Goal: Contribute content: Add original content to the website for others to see

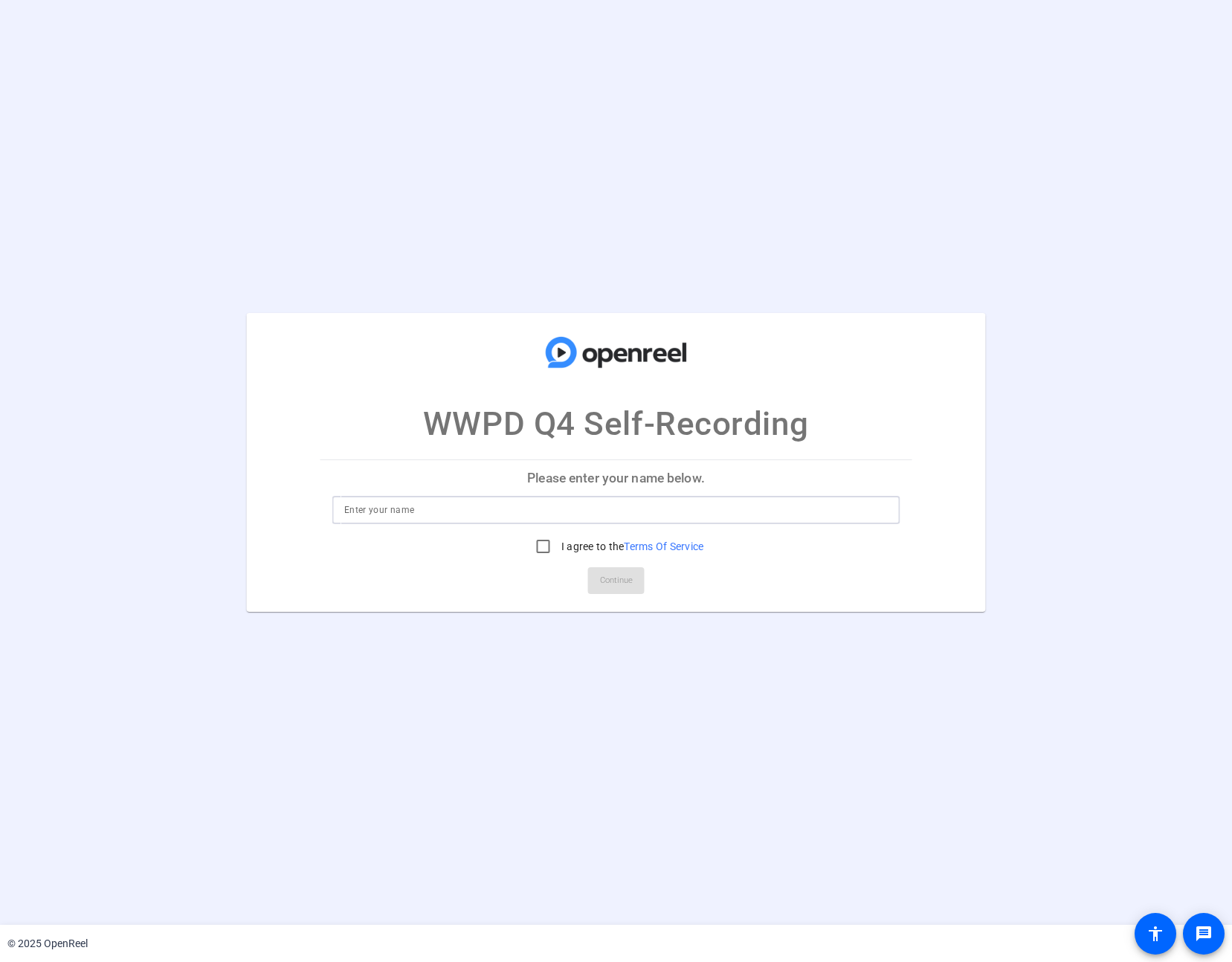
click at [429, 510] on input at bounding box center [616, 510] width 543 height 18
type input "[PERSON_NAME]"
drag, startPoint x: 533, startPoint y: 549, endPoint x: 611, endPoint y: 572, distance: 81.3
click at [533, 549] on input "I agree to the Terms Of Service" at bounding box center [543, 546] width 30 height 30
checkbox input "true"
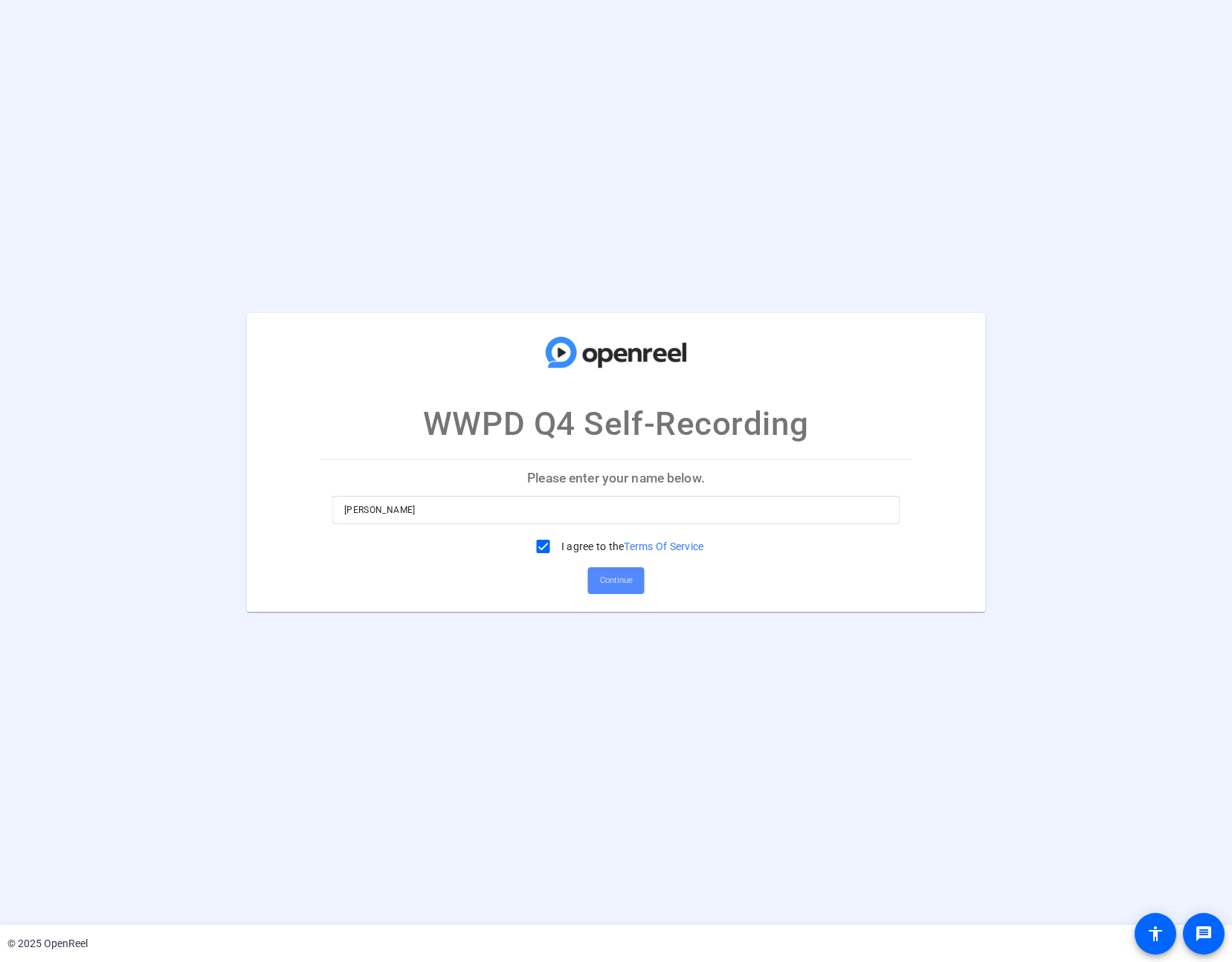
click at [623, 580] on span "Continue" at bounding box center [616, 580] width 33 height 23
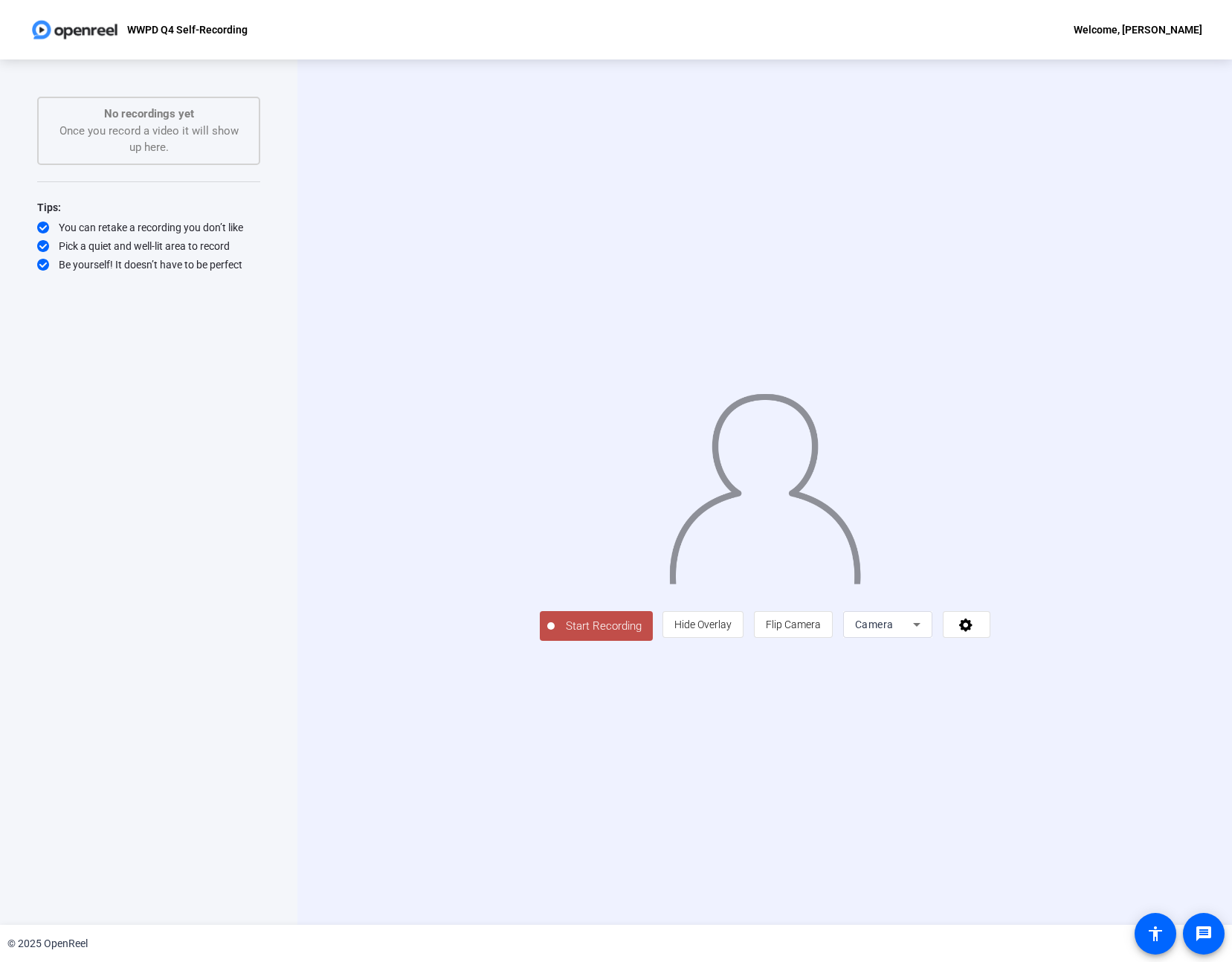
click at [554, 635] on span "Start Recording" at bounding box center [603, 626] width 98 height 17
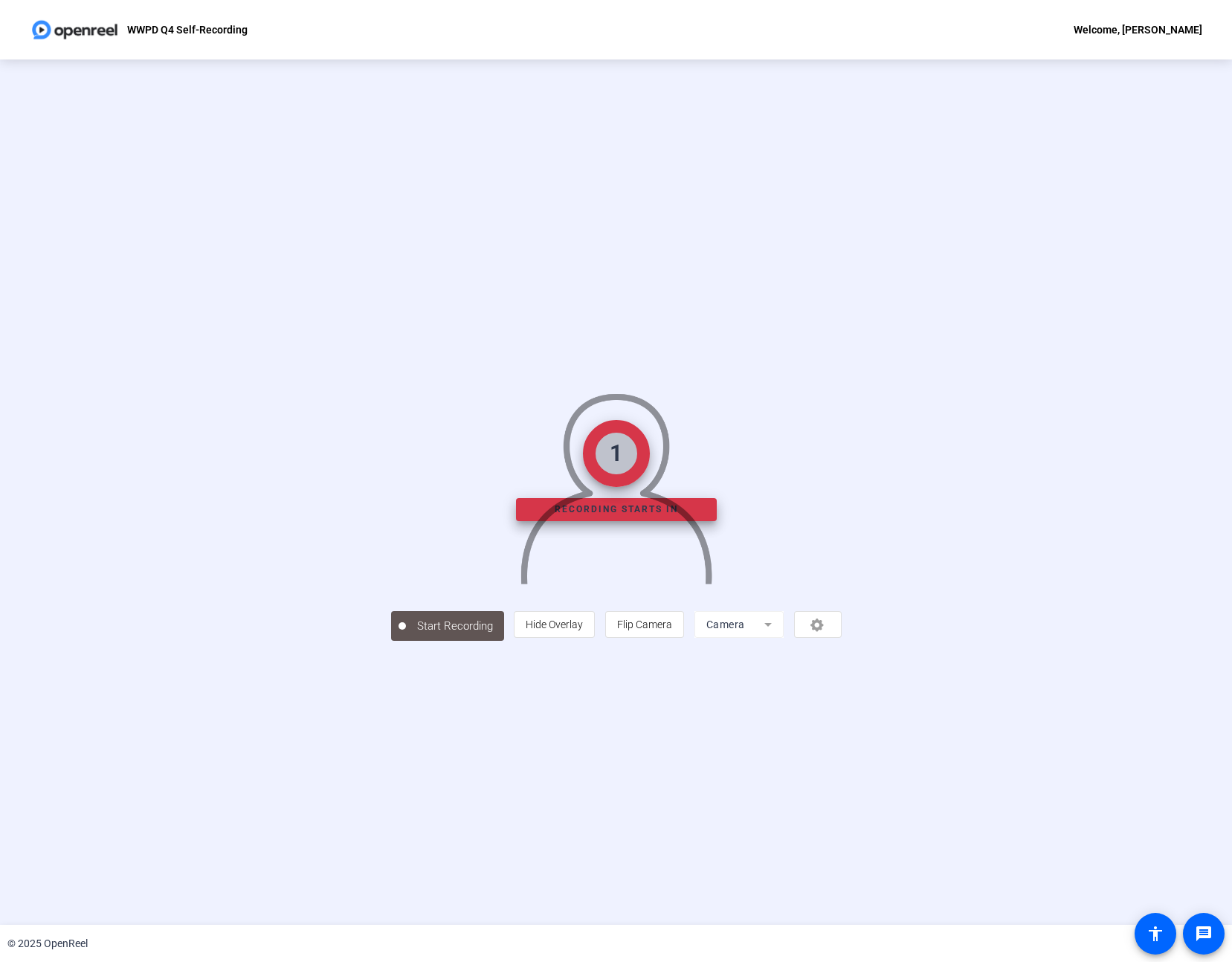
click at [783, 638] on mat-form-field "Camera" at bounding box center [739, 624] width 89 height 26
click at [782, 637] on mat-form-field "Camera" at bounding box center [738, 623] width 89 height 26
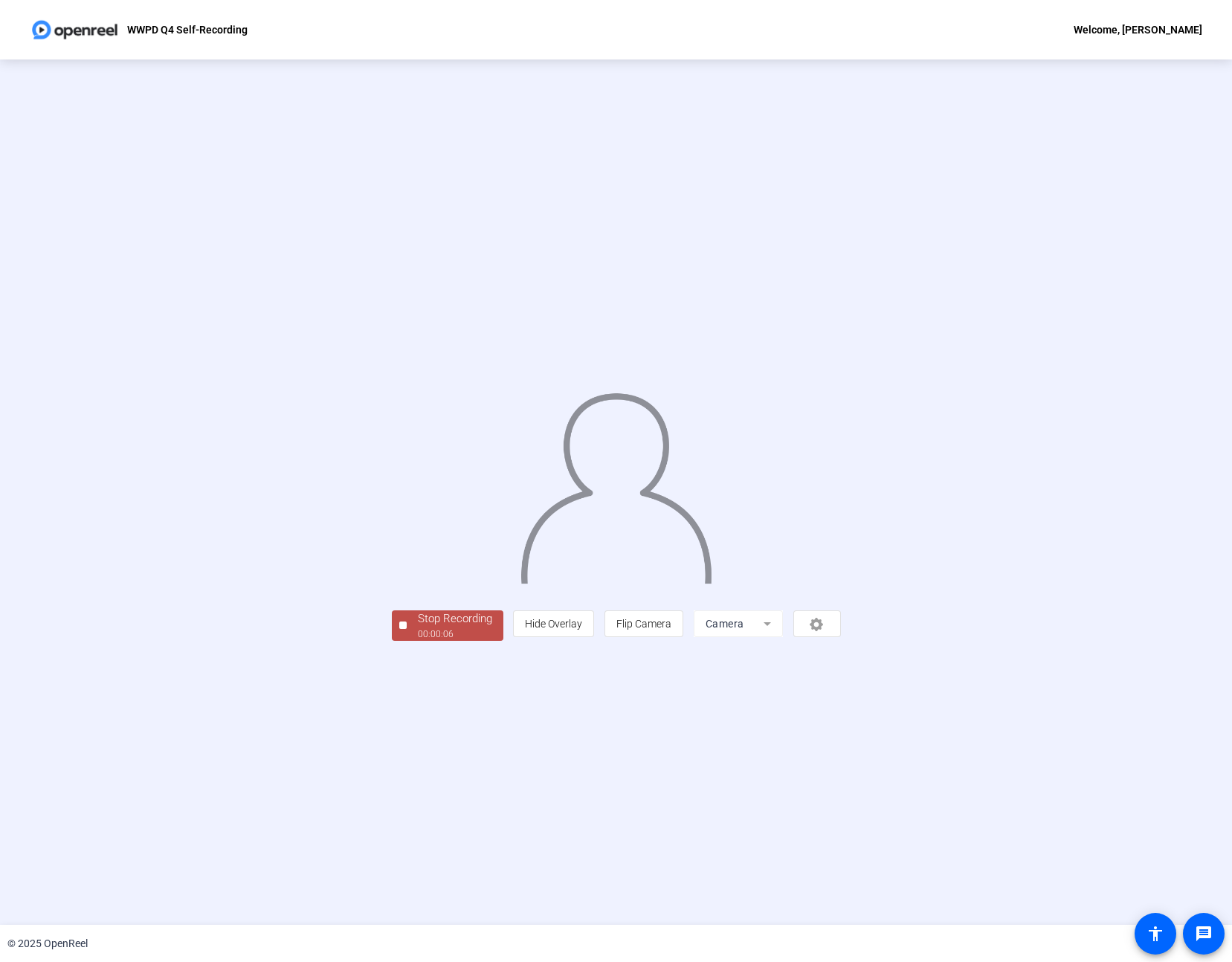
click at [418, 640] on div "00:00:06" at bounding box center [455, 634] width 75 height 14
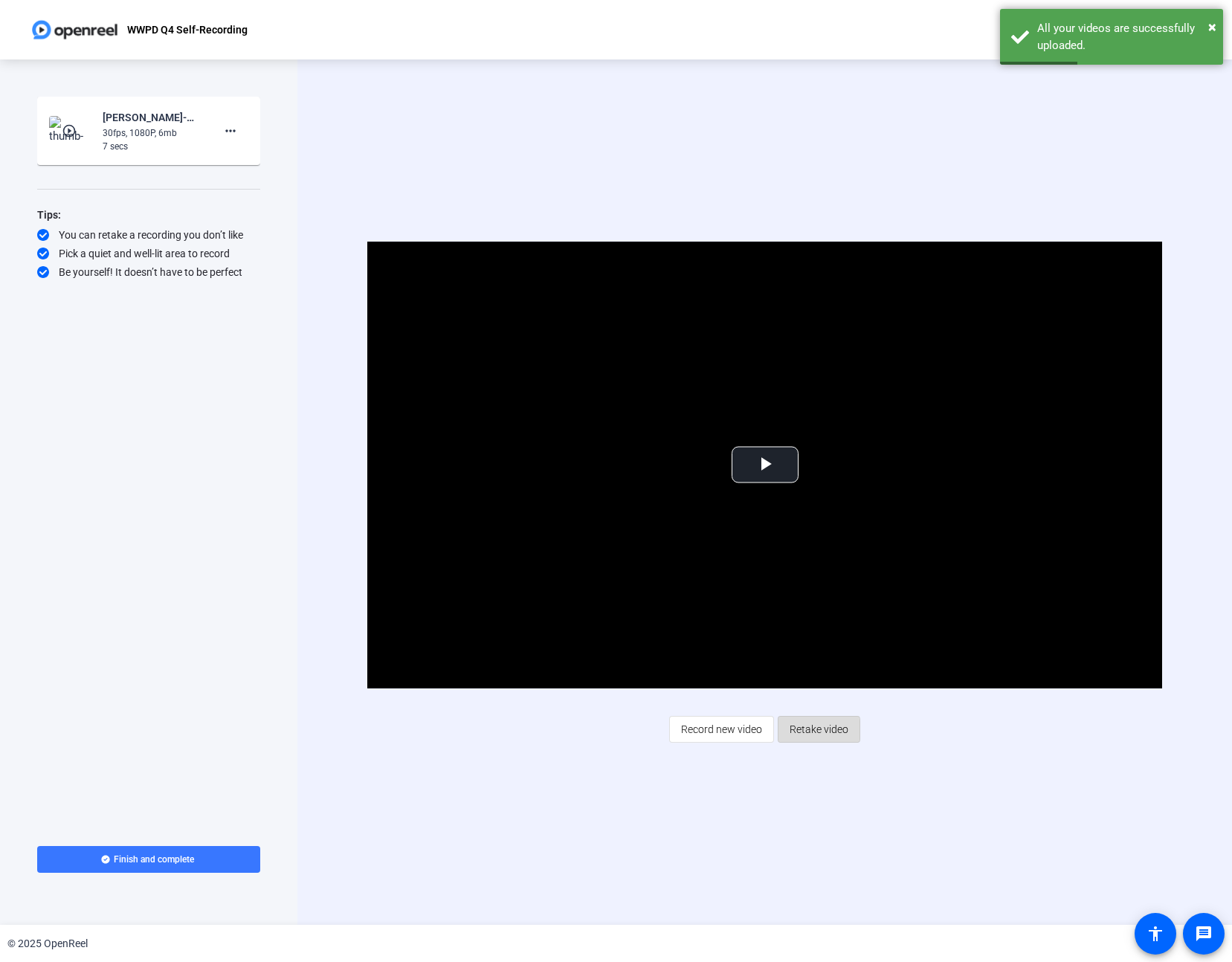
click at [790, 729] on span "Retake video" at bounding box center [819, 729] width 59 height 28
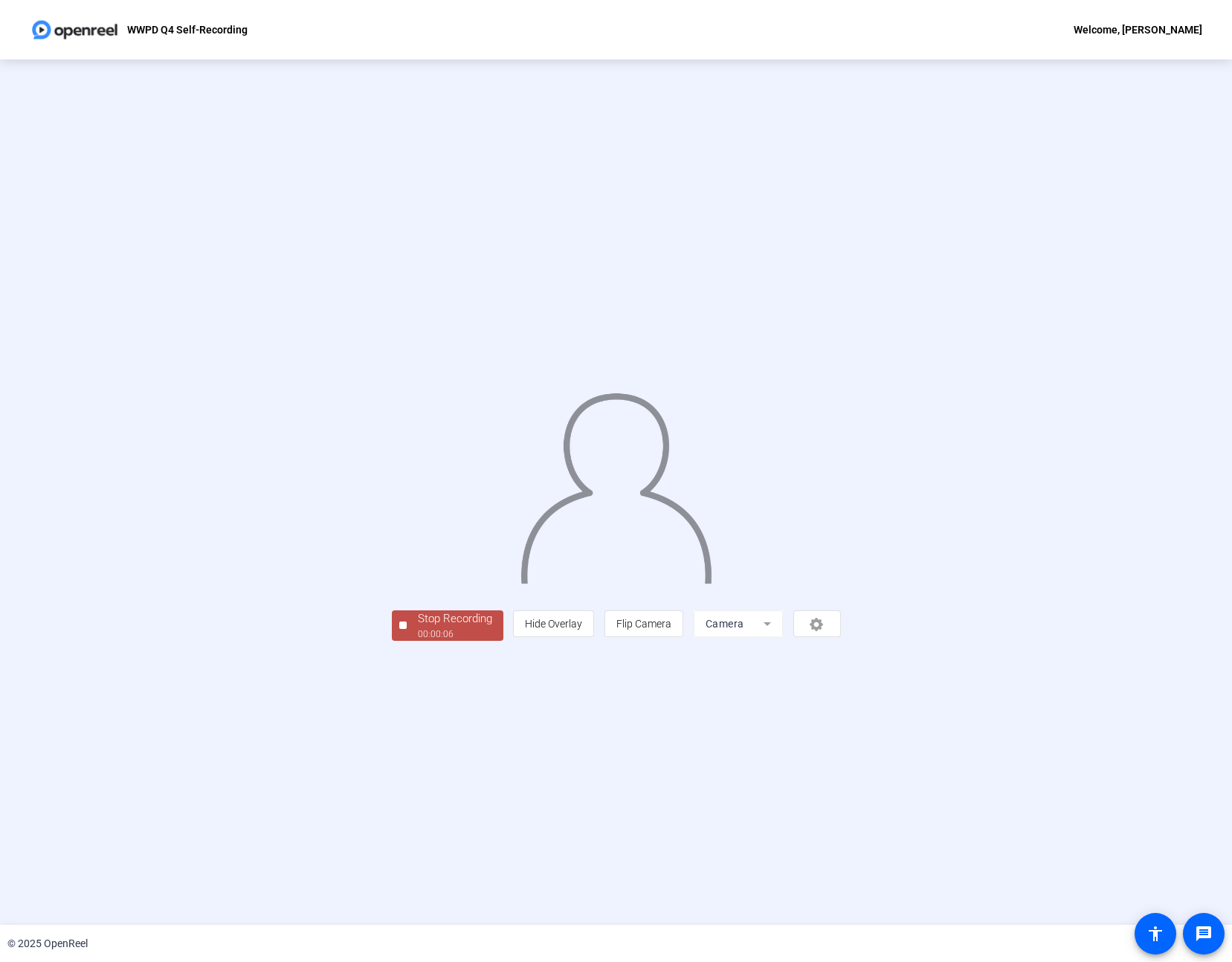
click at [418, 640] on div "00:00:06" at bounding box center [455, 634] width 75 height 14
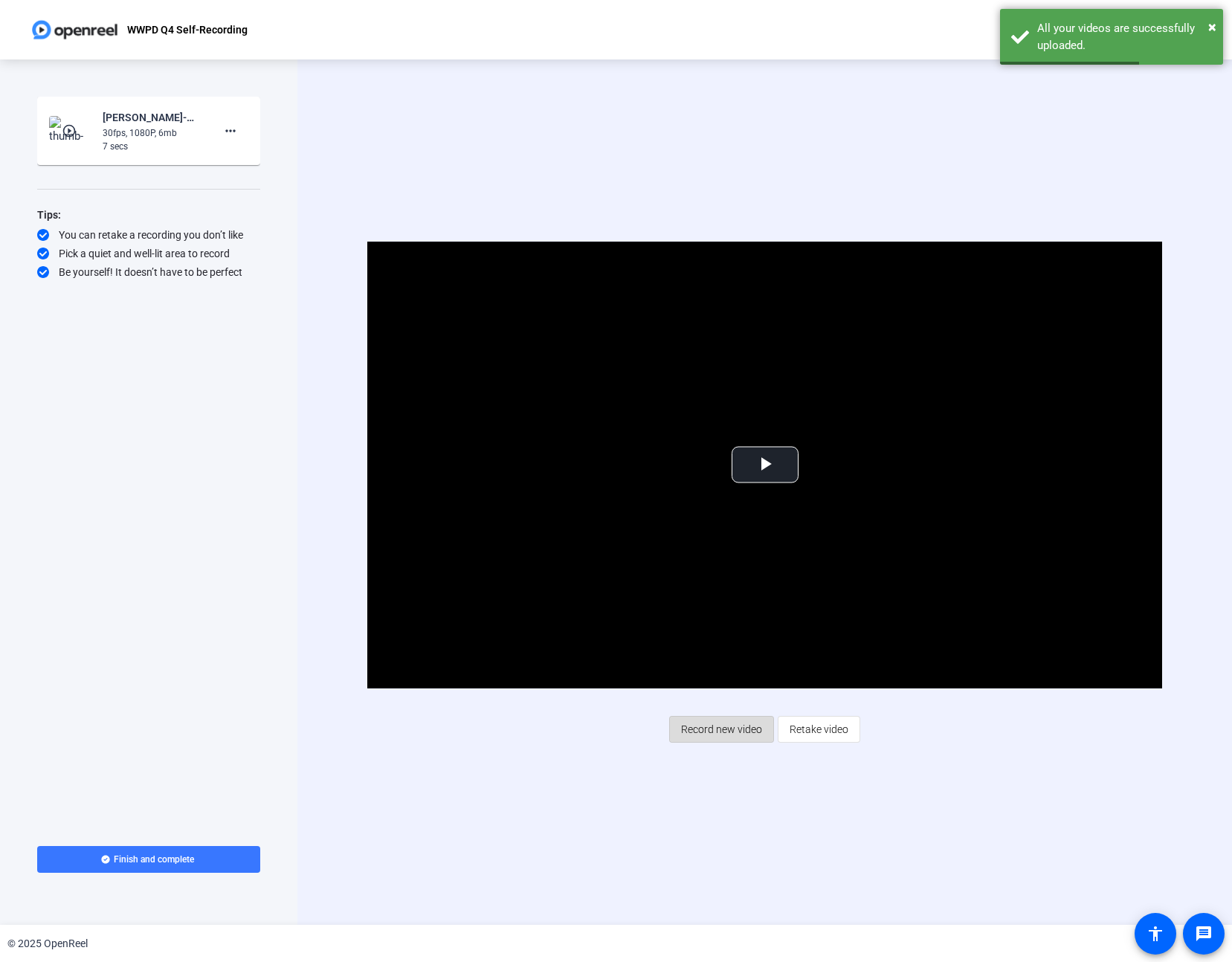
click at [730, 733] on span "Record new video" at bounding box center [720, 729] width 81 height 28
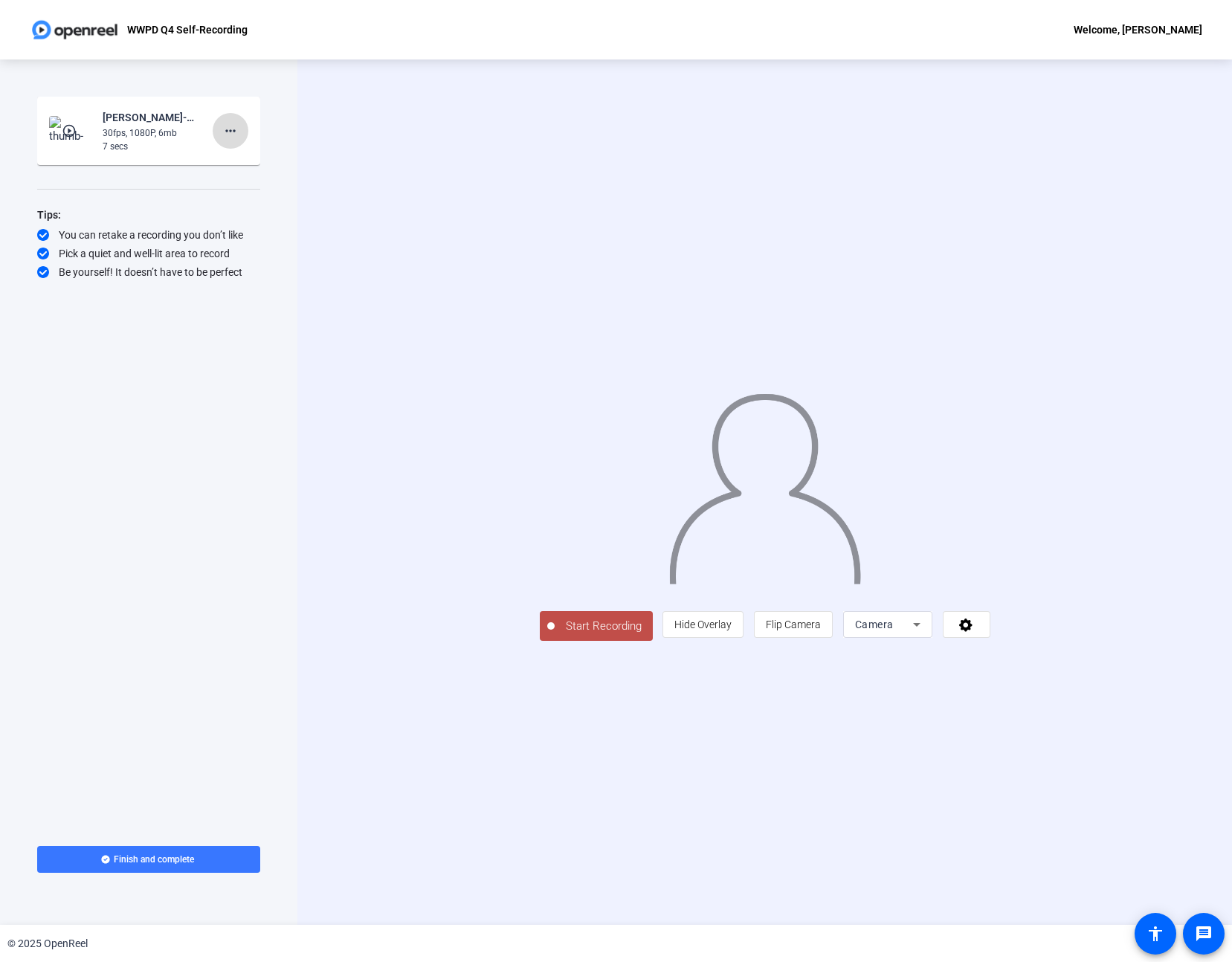
click at [238, 133] on mat-icon "more_horiz" at bounding box center [231, 131] width 18 height 18
click at [244, 163] on span "Delete clip" at bounding box center [253, 163] width 59 height 18
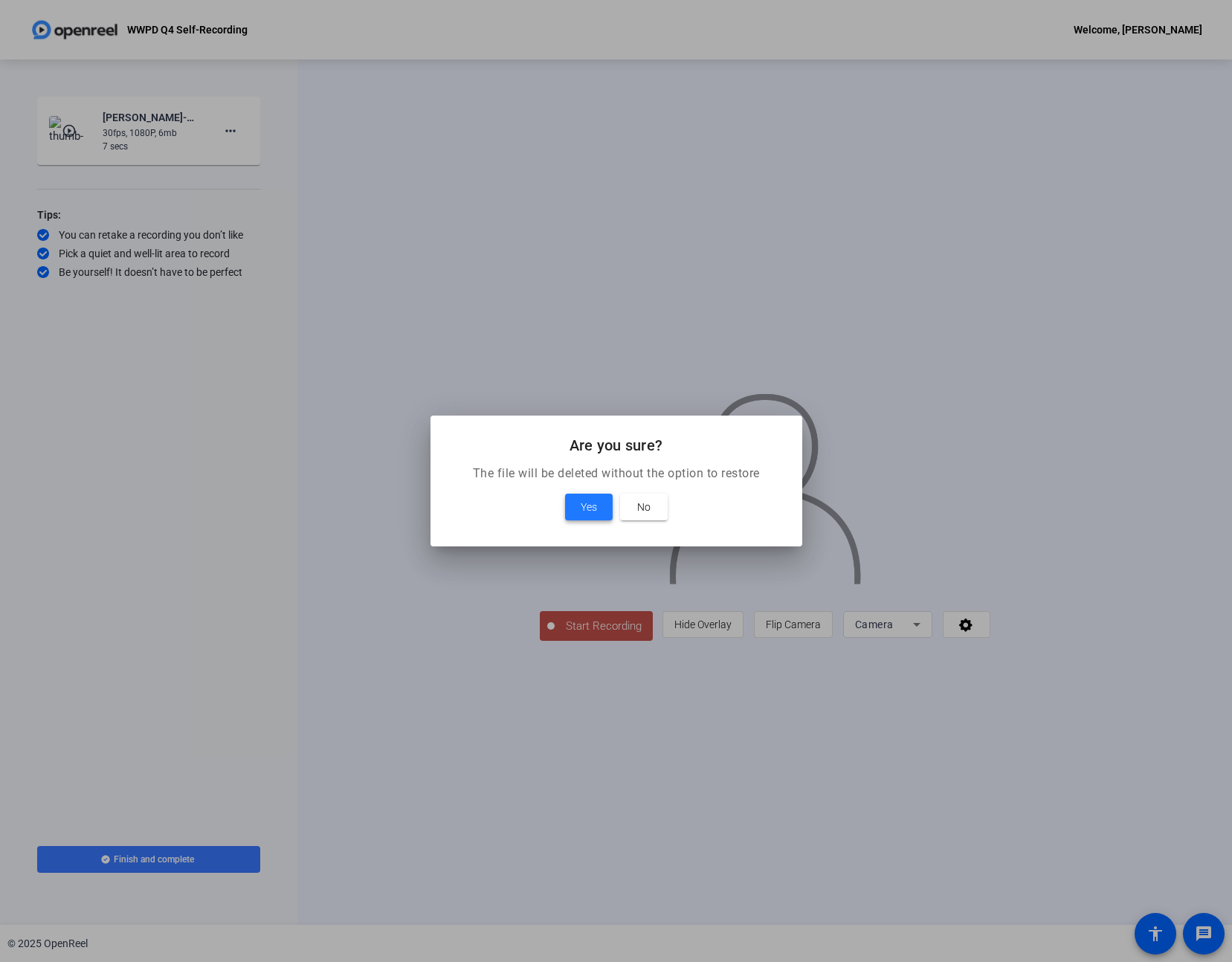
click at [587, 505] on span "Yes" at bounding box center [589, 507] width 16 height 18
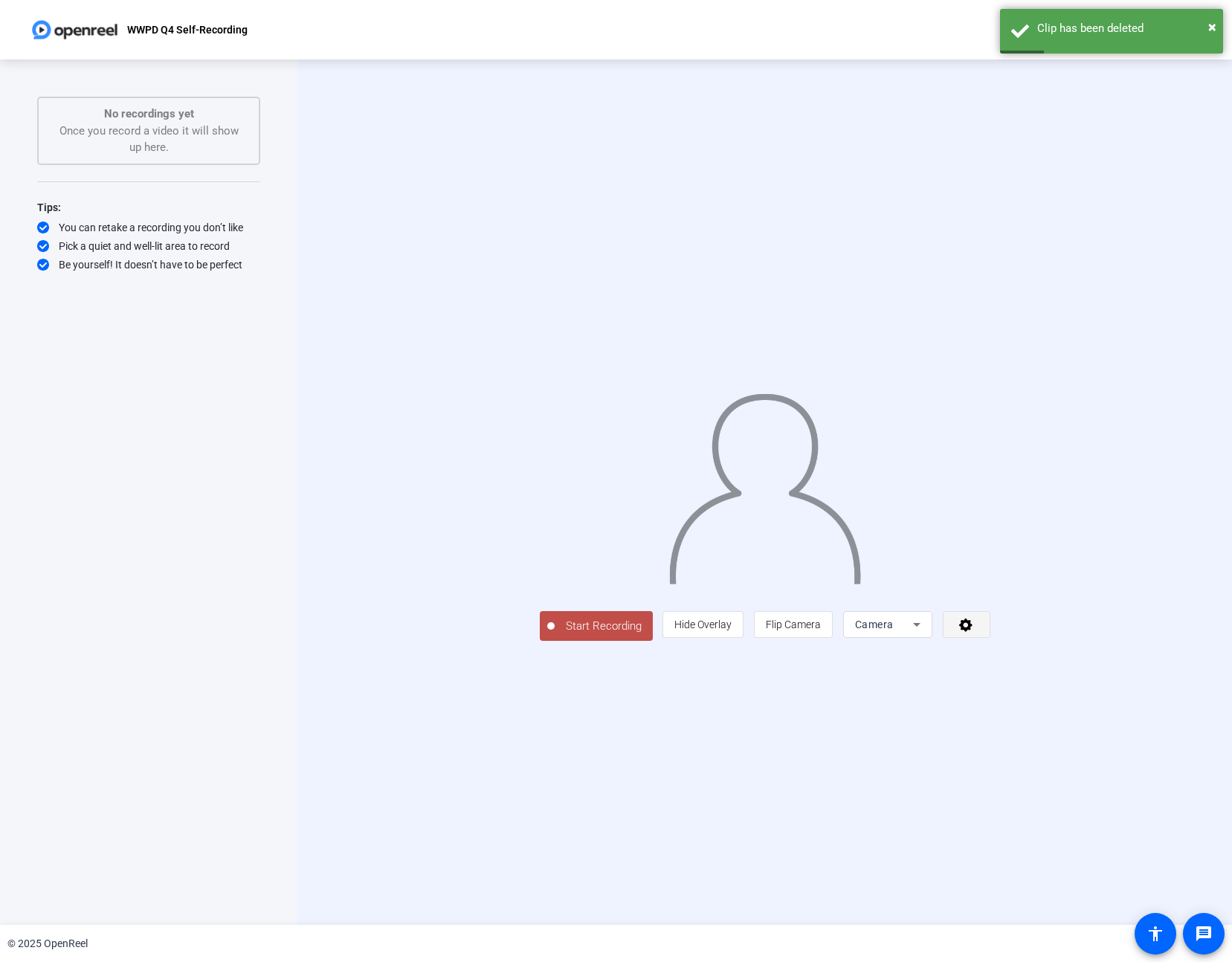
click at [989, 642] on span at bounding box center [966, 624] width 46 height 35
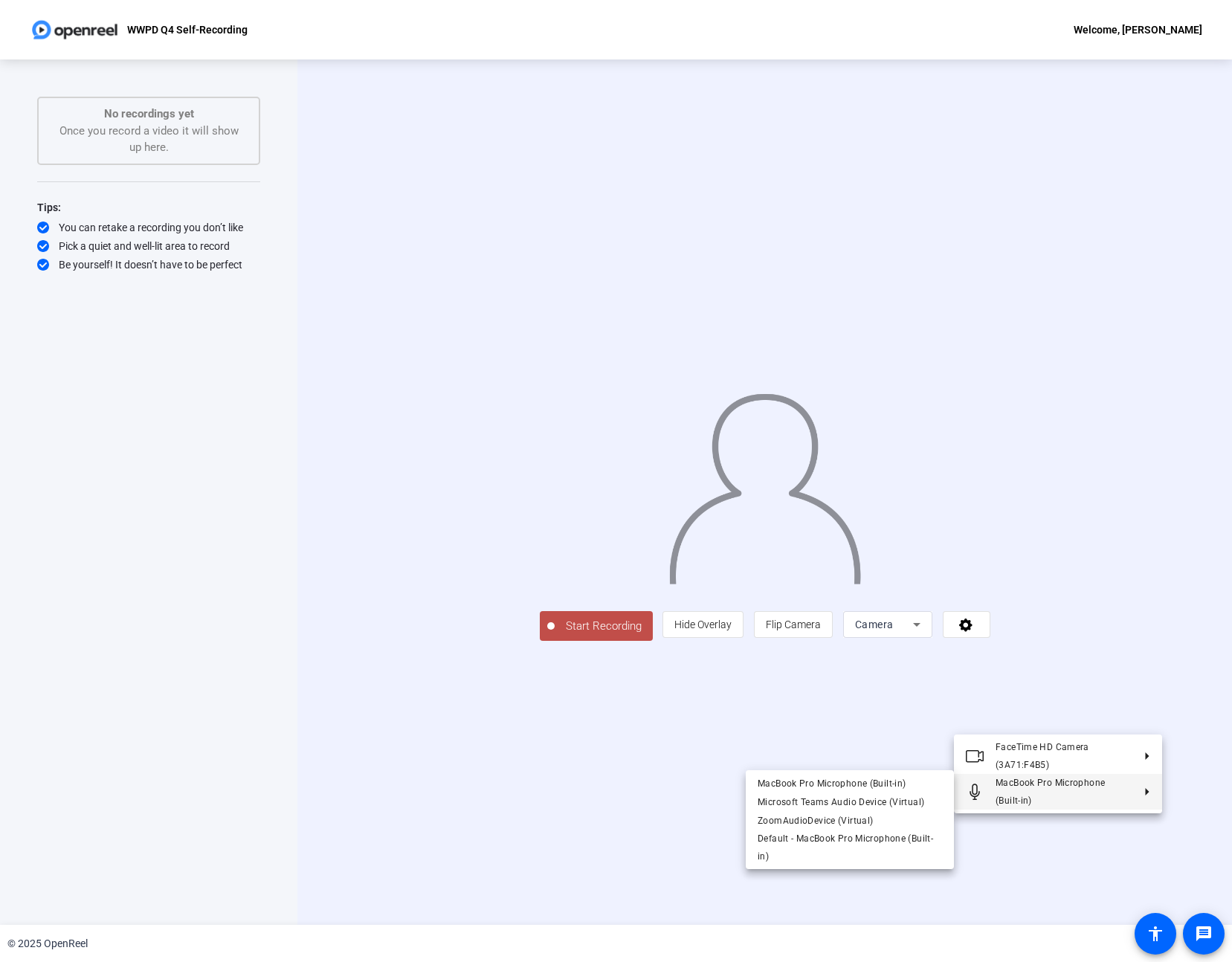
click at [565, 741] on div at bounding box center [616, 481] width 1232 height 962
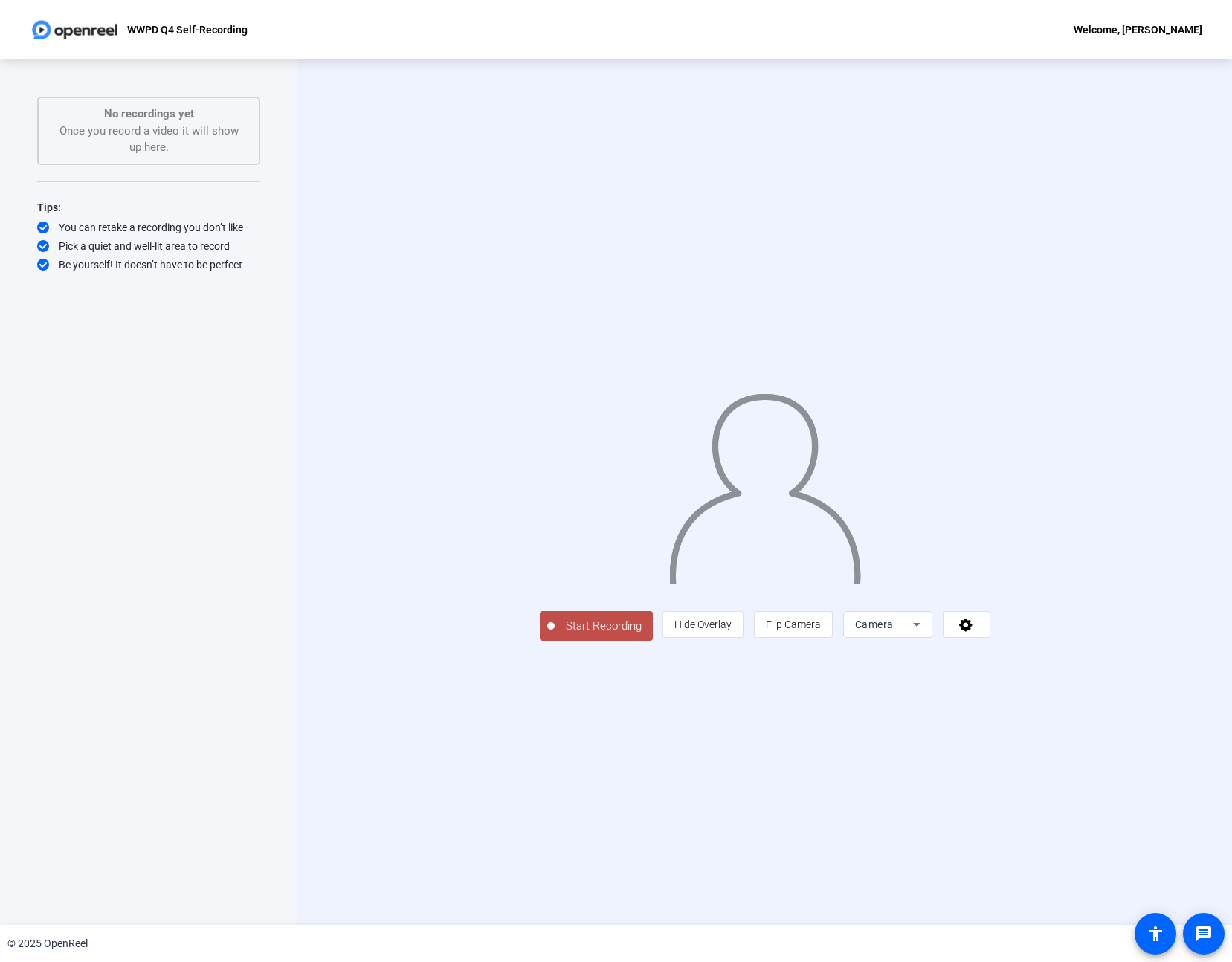
click at [913, 633] on div "Camera" at bounding box center [884, 624] width 58 height 18
click at [1038, 828] on span "Screen And Camera" at bounding box center [1058, 817] width 77 height 35
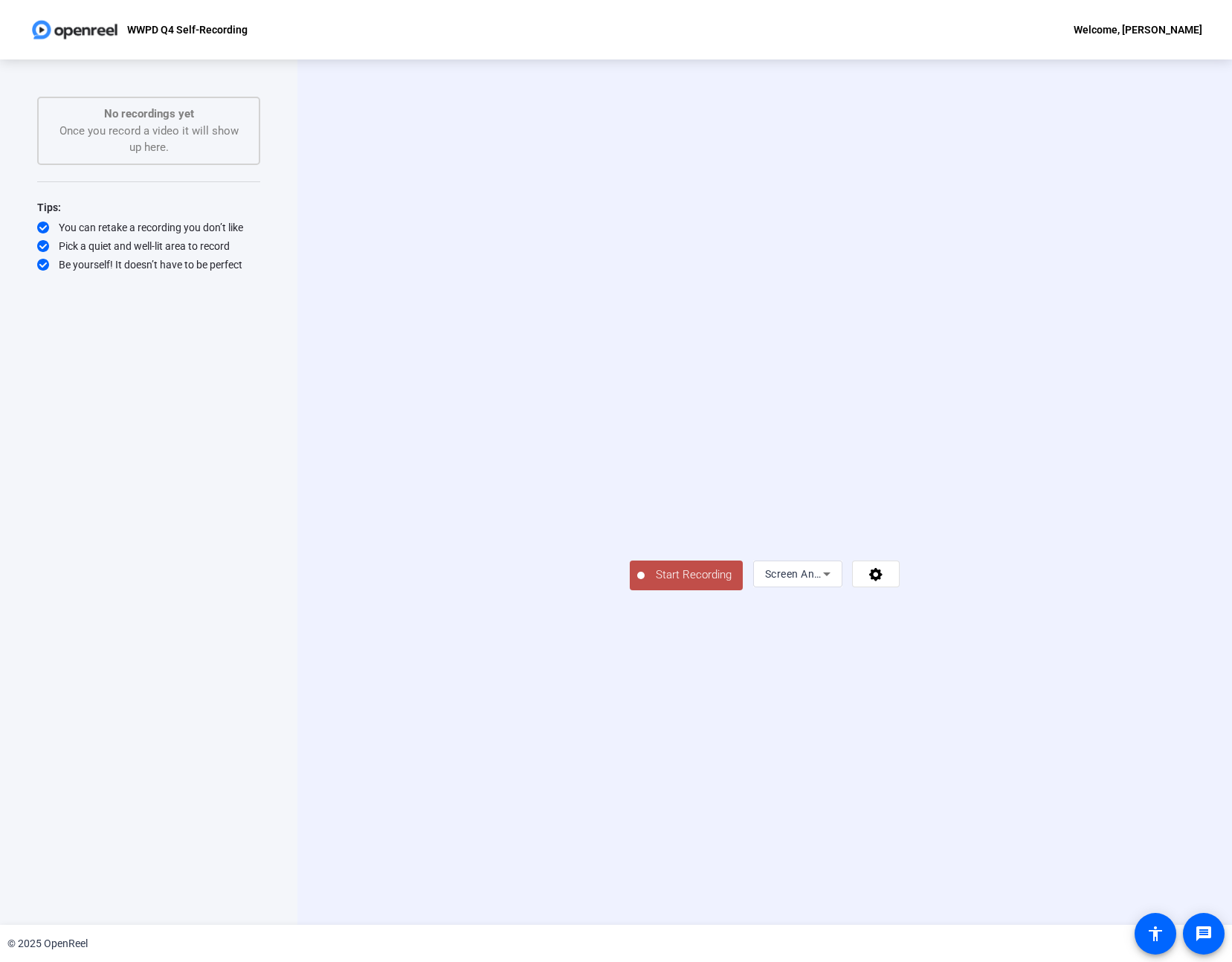
click at [644, 583] on span "Start Recording" at bounding box center [693, 574] width 98 height 17
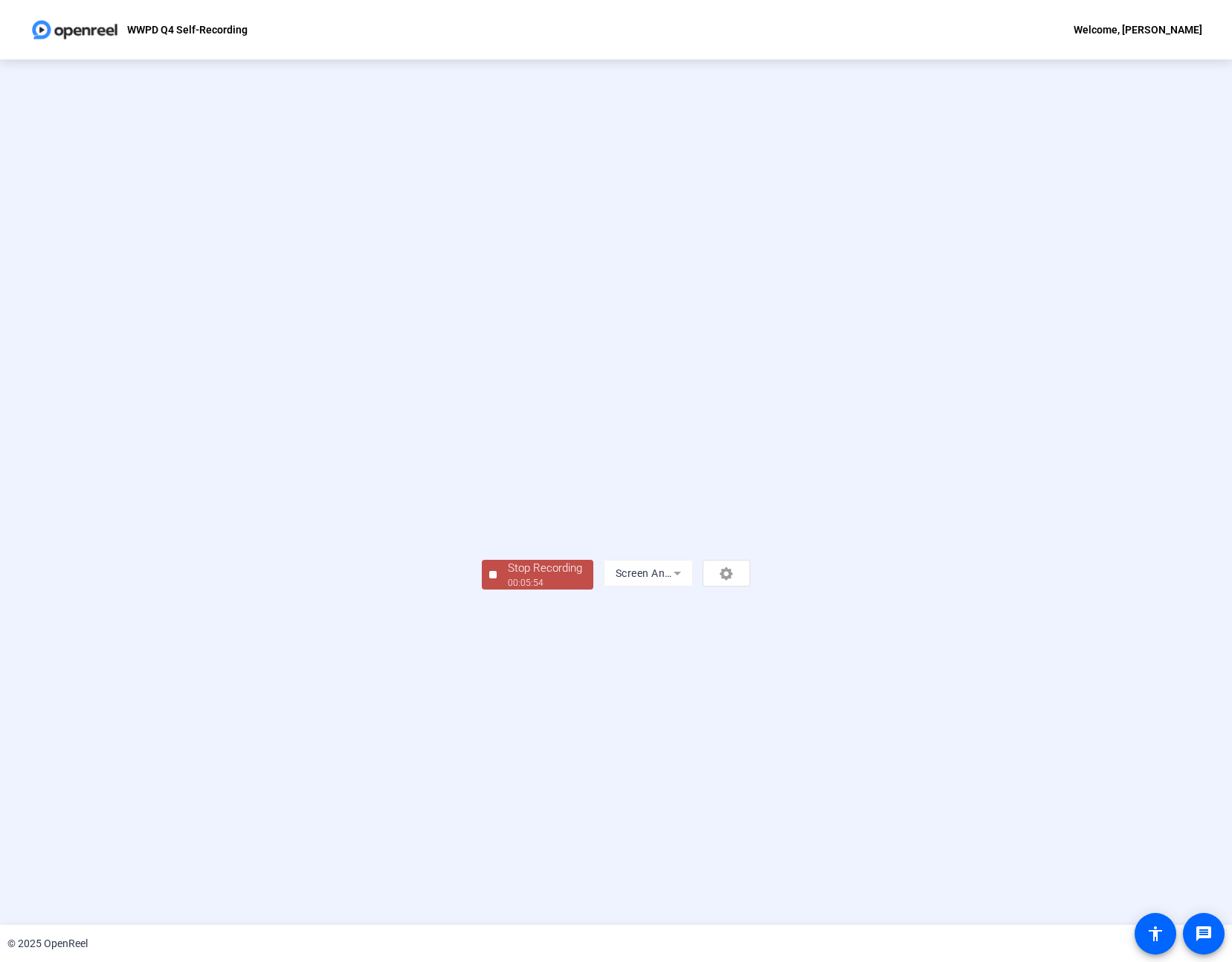
click at [508, 590] on div "00:05:54" at bounding box center [545, 582] width 75 height 14
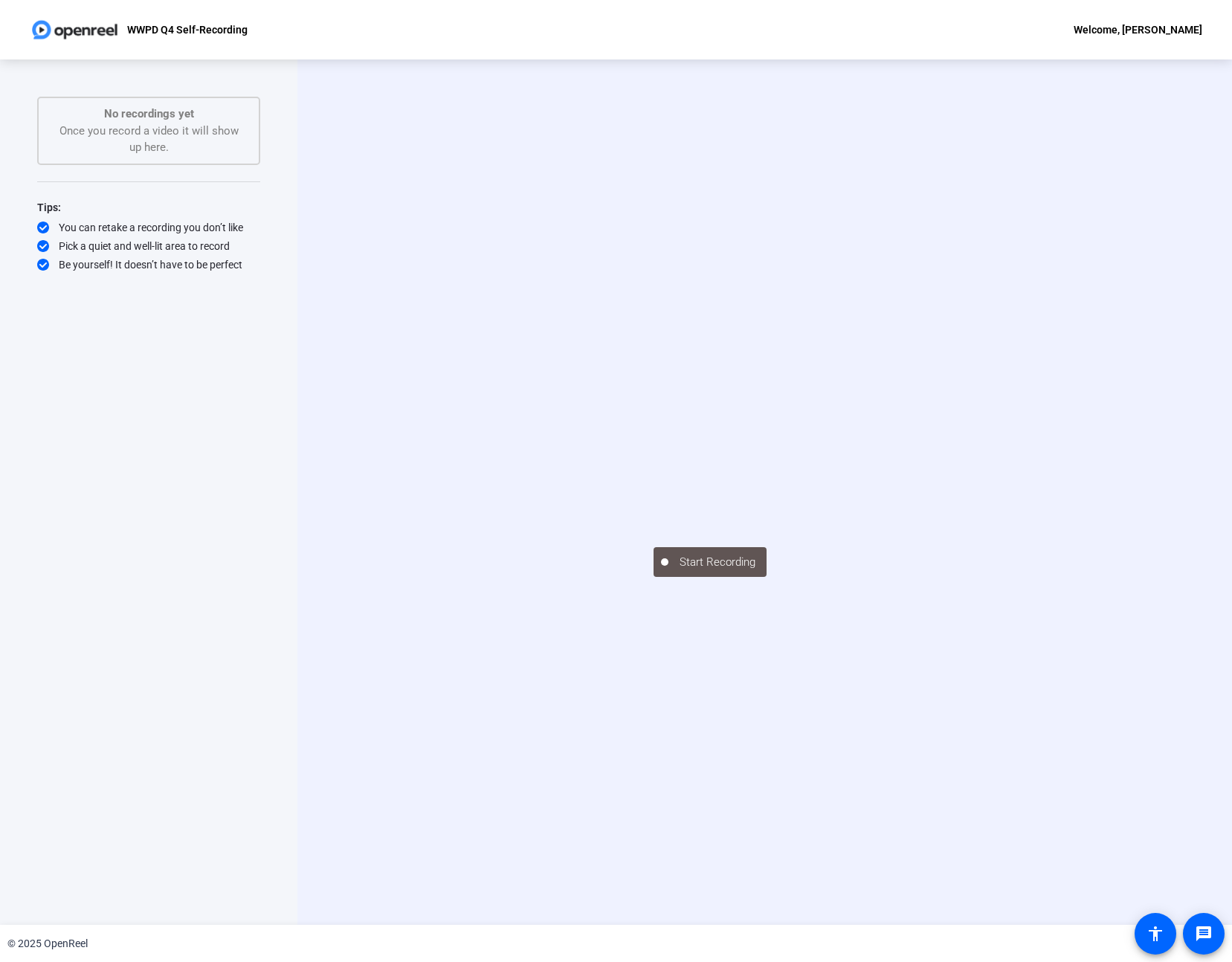
click at [161, 113] on p "No recordings yet" at bounding box center [148, 114] width 190 height 17
click at [153, 124] on div "No recordings yet Once you record a video it will show up here." at bounding box center [148, 131] width 190 height 51
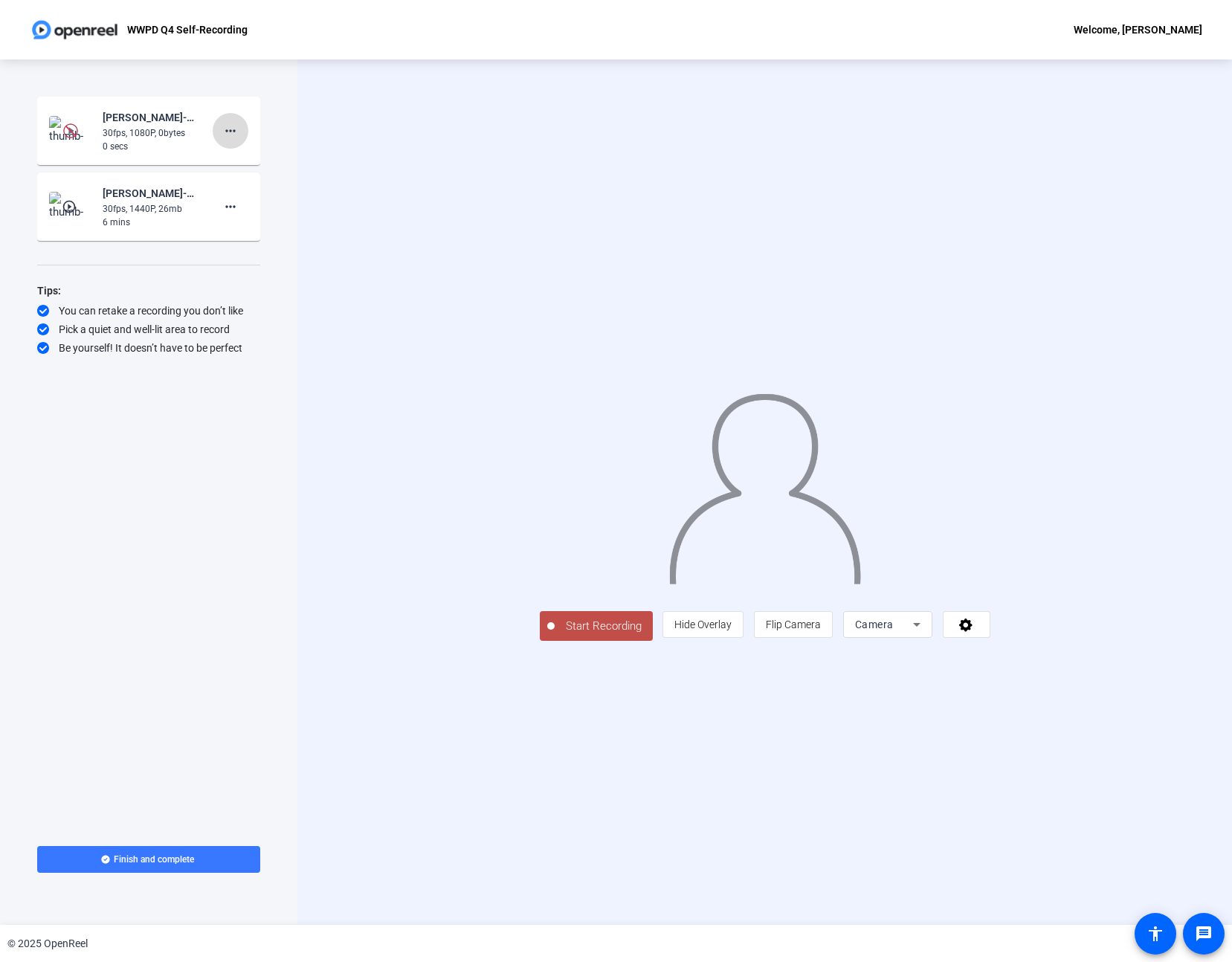
click at [228, 127] on mat-icon "more_horiz" at bounding box center [231, 131] width 18 height 18
click at [105, 203] on div at bounding box center [616, 481] width 1232 height 962
click at [82, 197] on img at bounding box center [71, 206] width 44 height 30
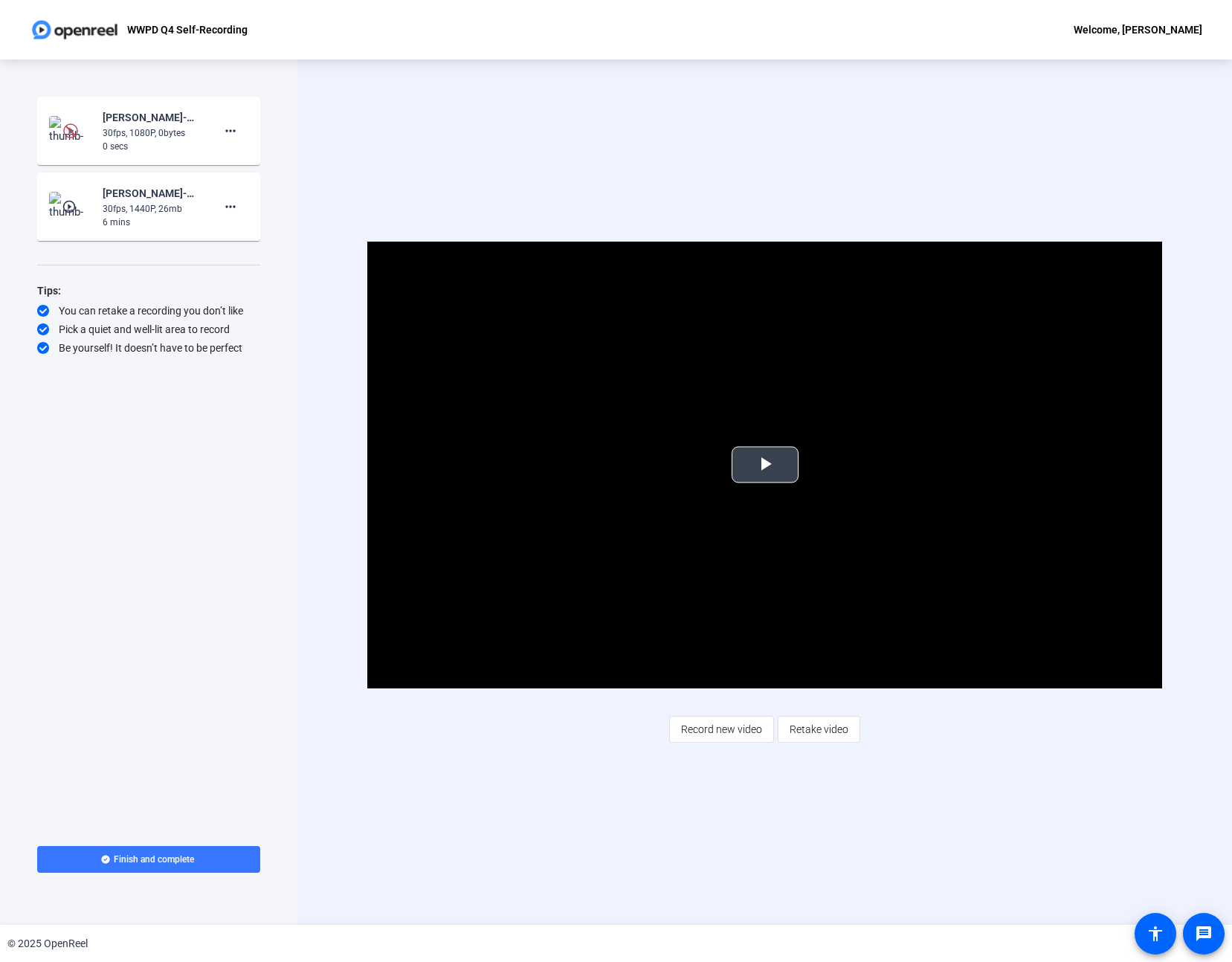
click at [765, 464] on span "Video Player" at bounding box center [765, 464] width 0 height 0
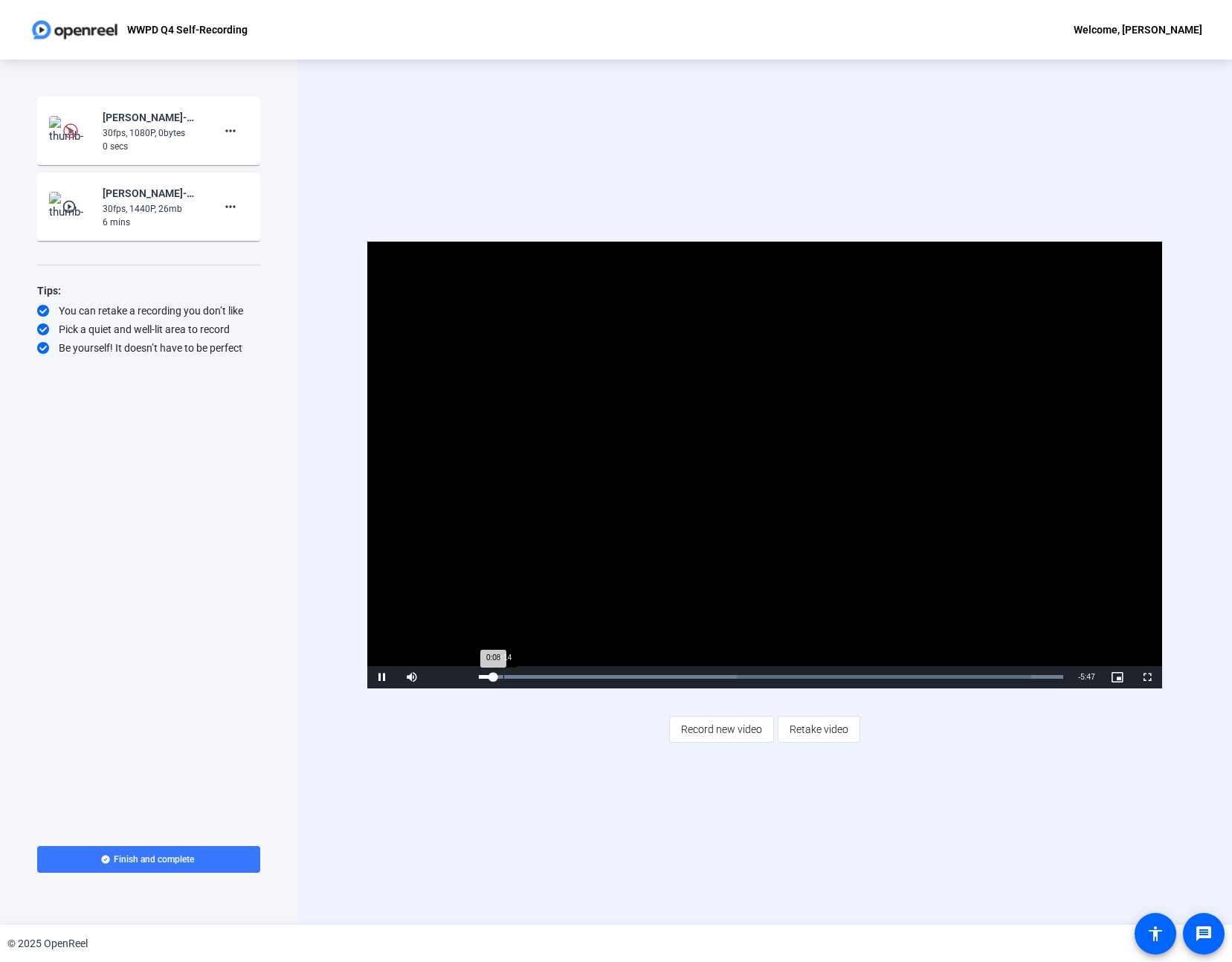
click at [503, 680] on div "Loaded : 100.00% 0:14 0:08" at bounding box center [770, 677] width 599 height 23
click at [538, 679] on div "Loaded : 100.00% 0:36 0:15" at bounding box center [770, 677] width 599 height 23
click at [580, 676] on div "Loaded : 100.00% 0:52 0:36" at bounding box center [770, 677] width 584 height 4
click at [626, 676] on div "Loaded : 100.00% 1:29 1:02" at bounding box center [770, 677] width 584 height 4
click at [746, 676] on div "Loaded : 100.00% 1:51 1:29" at bounding box center [770, 677] width 584 height 4
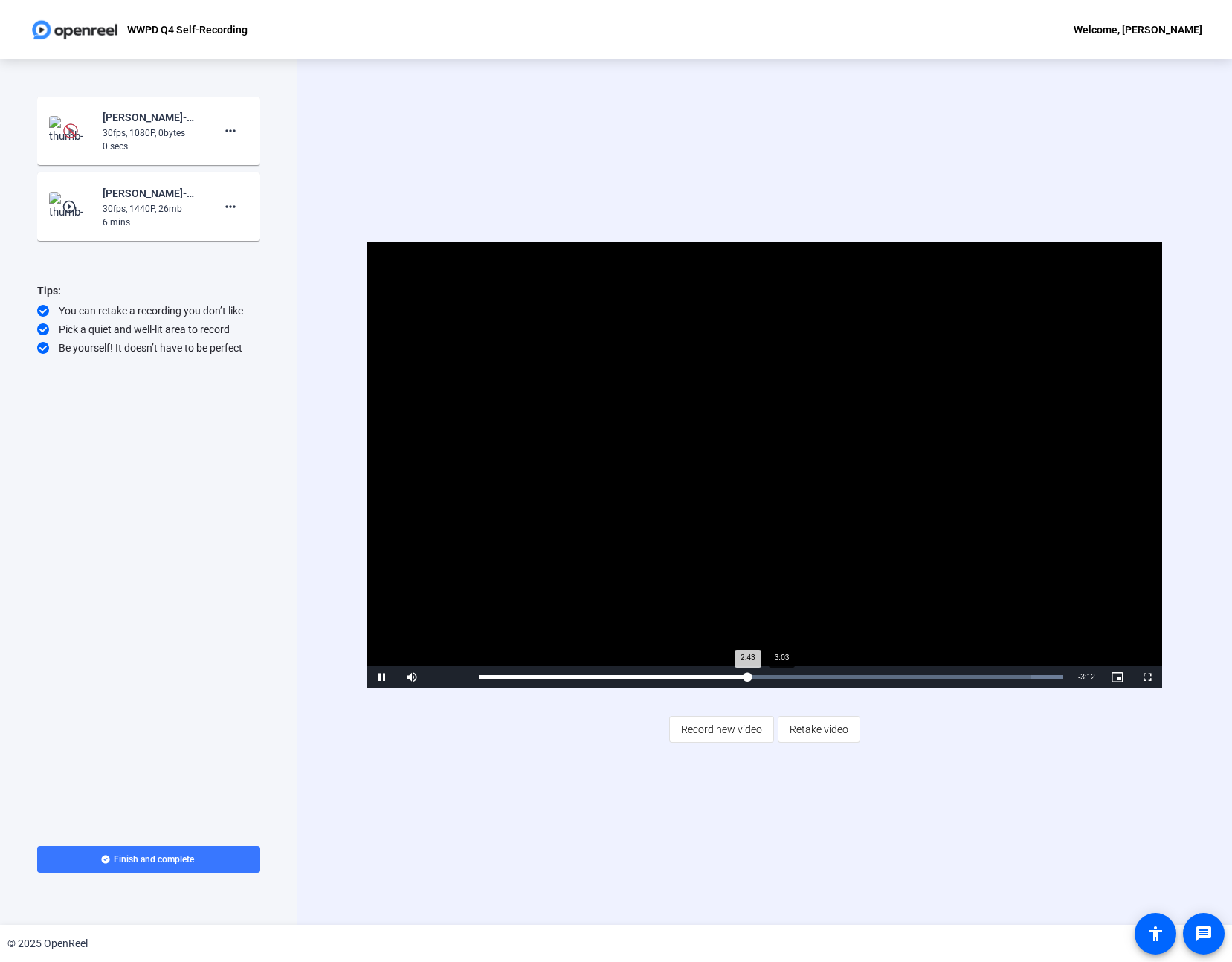
click at [780, 677] on div "Loaded : 100.00% 3:03 2:43" at bounding box center [770, 677] width 584 height 4
click at [878, 678] on div "4:02" at bounding box center [877, 677] width 1 height 4
click at [922, 678] on div "Loaded : 100.00% 4:28 4:03" at bounding box center [770, 677] width 584 height 4
click at [1109, 677] on span "Video Player" at bounding box center [1117, 677] width 30 height 0
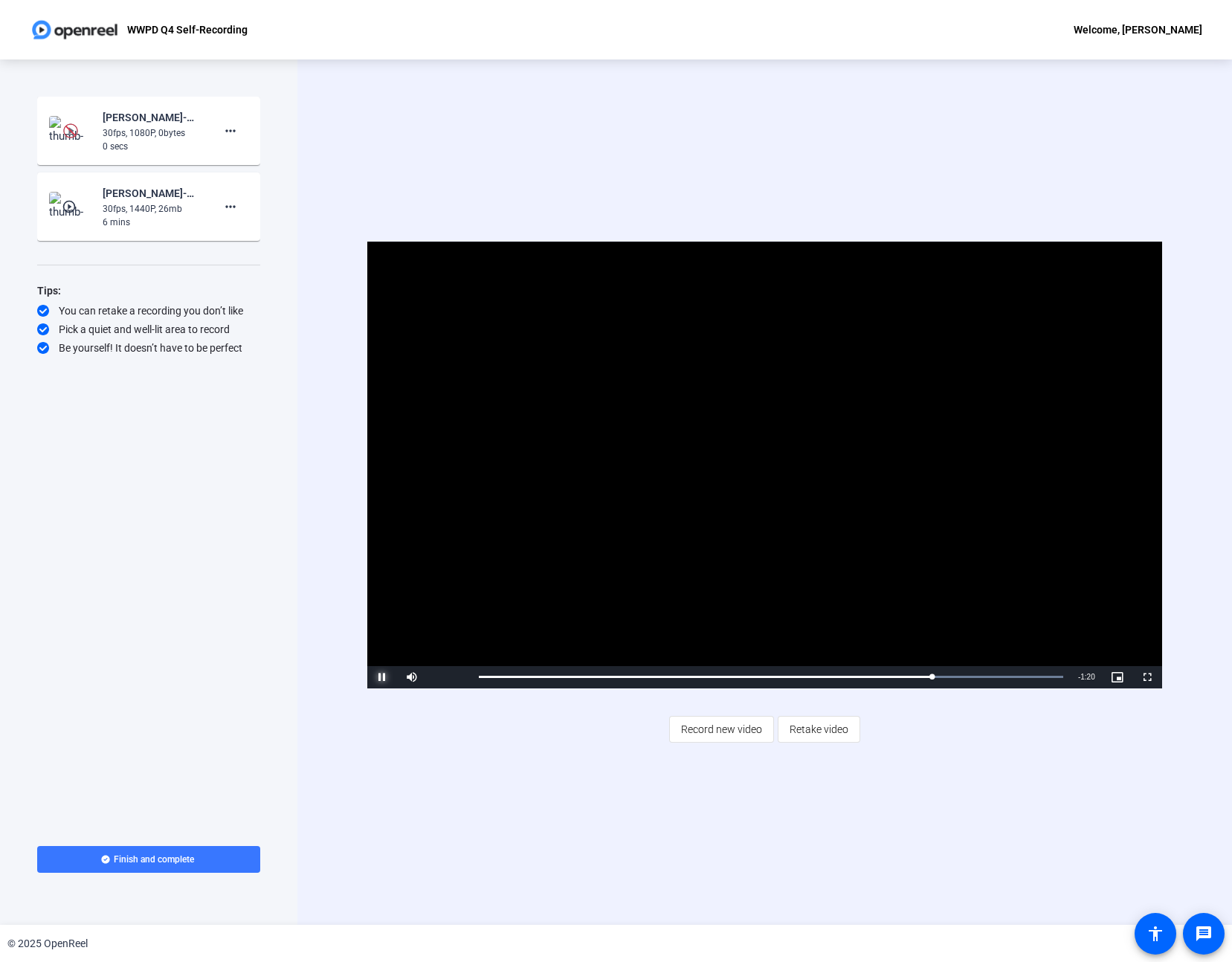
click at [383, 677] on span "Video Player" at bounding box center [382, 677] width 30 height 0
click at [232, 136] on mat-icon "more_horiz" at bounding box center [231, 131] width 18 height 18
click at [248, 167] on span "Delete clip" at bounding box center [253, 163] width 59 height 18
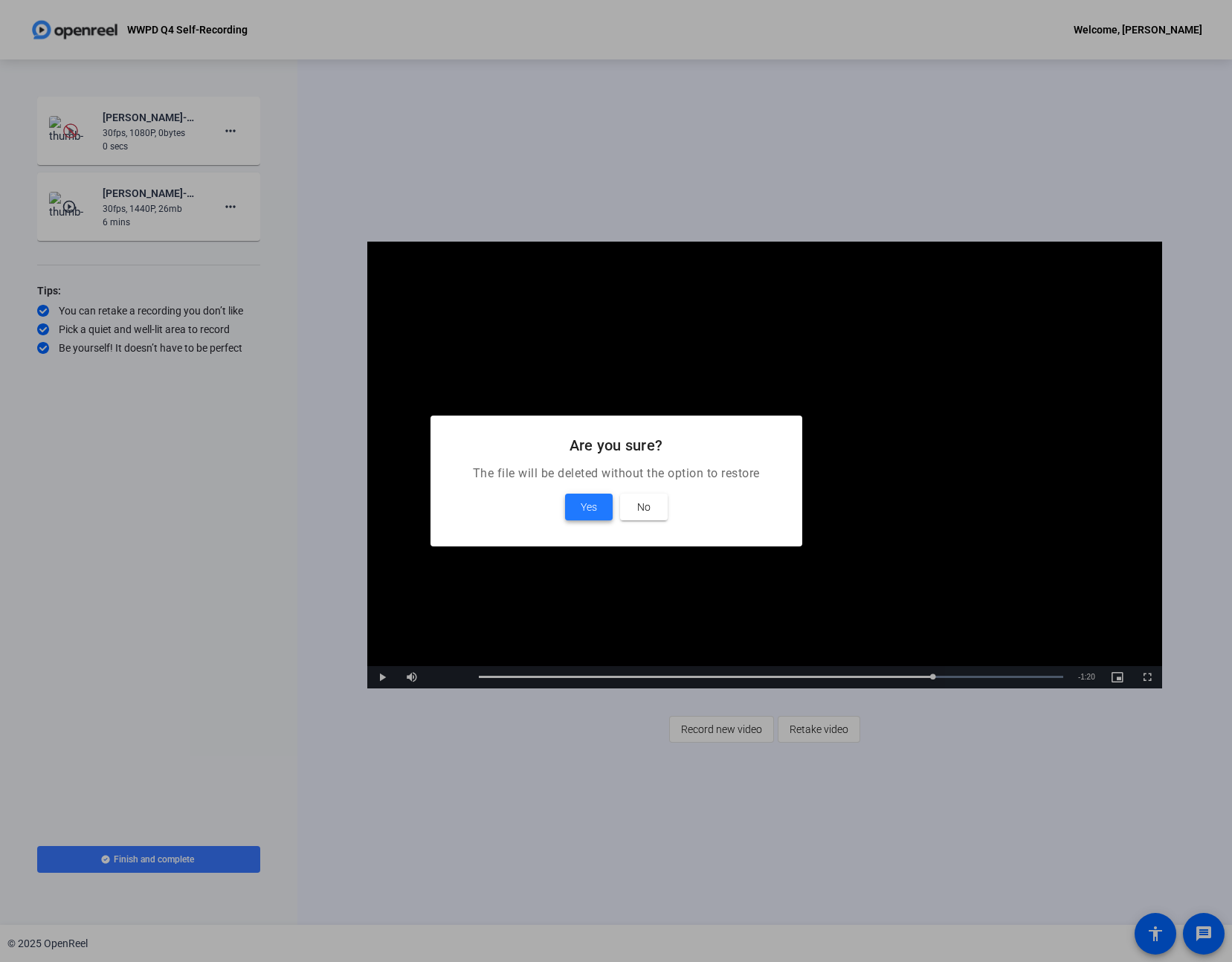
click at [591, 509] on span "Yes" at bounding box center [589, 507] width 16 height 18
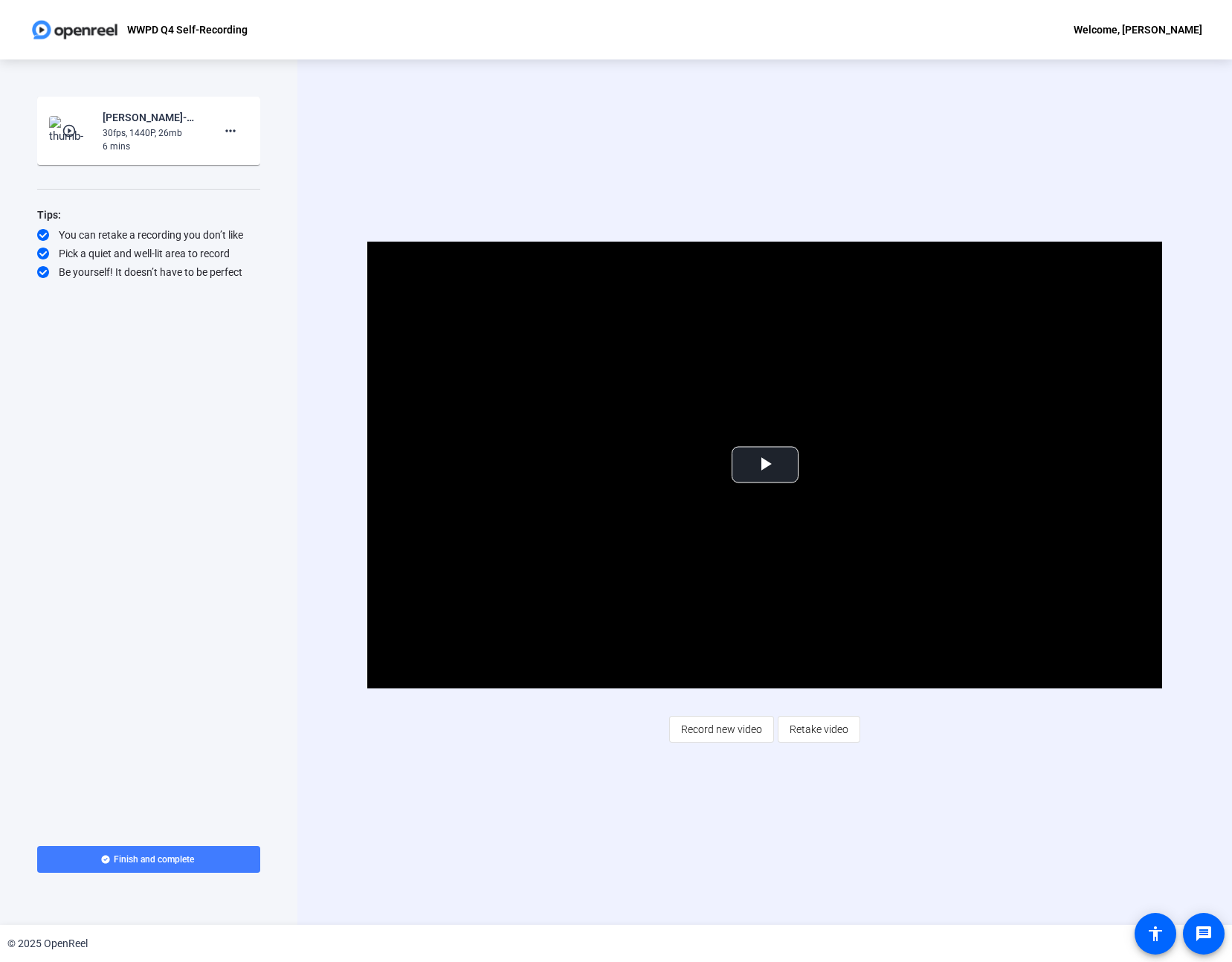
click at [167, 859] on span "Finish and complete" at bounding box center [154, 858] width 80 height 12
